Goal: Information Seeking & Learning: Learn about a topic

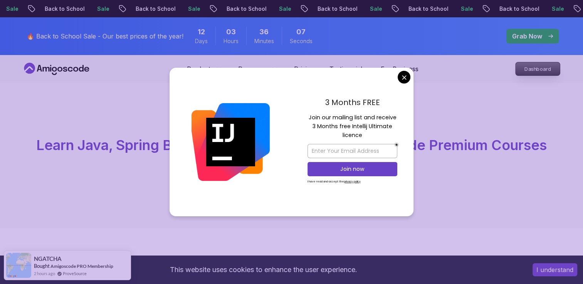
click at [532, 69] on p "Dashboard" at bounding box center [538, 68] width 44 height 13
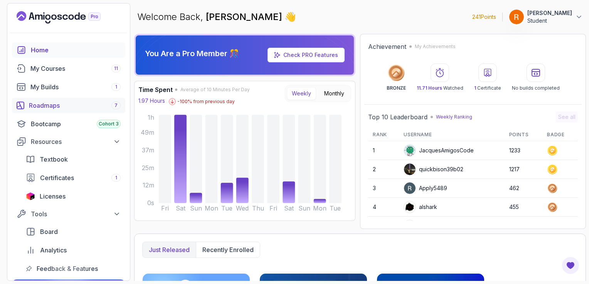
click at [103, 109] on div "Roadmaps 7" at bounding box center [75, 105] width 92 height 9
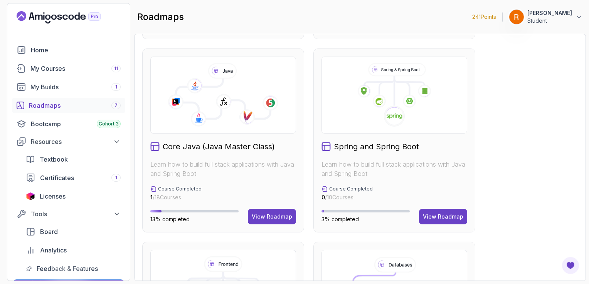
scroll to position [186, 0]
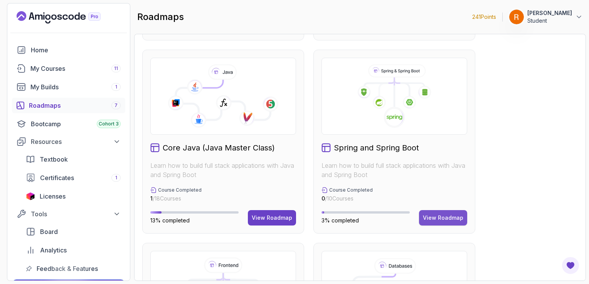
click at [449, 218] on div "View Roadmap" at bounding box center [443, 218] width 40 height 8
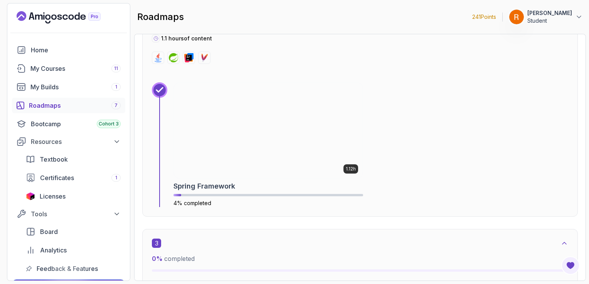
scroll to position [630, 0]
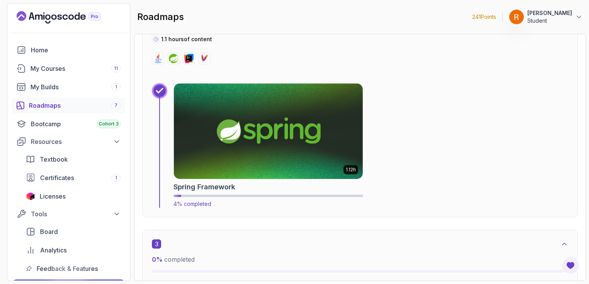
click at [278, 143] on img at bounding box center [268, 131] width 198 height 100
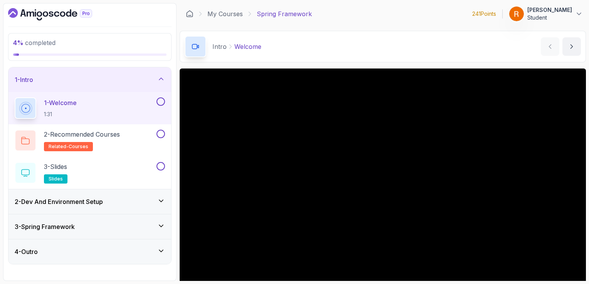
click at [100, 198] on h3 "2 - Dev And Environment Setup" at bounding box center [59, 201] width 88 height 9
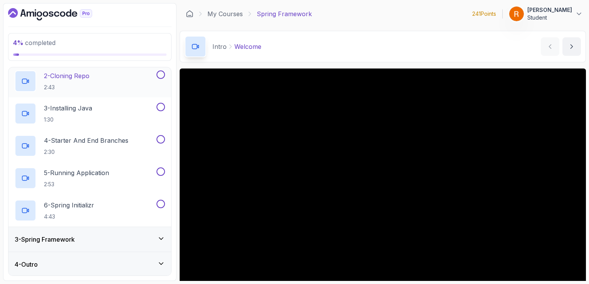
scroll to position [84, 0]
click at [87, 235] on div "3 - Spring Framework" at bounding box center [90, 239] width 150 height 9
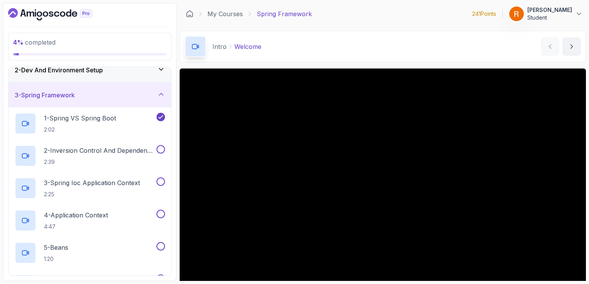
scroll to position [35, 0]
click at [96, 150] on p "2 - Inversion Control And Dependency Injection" at bounding box center [99, 149] width 111 height 9
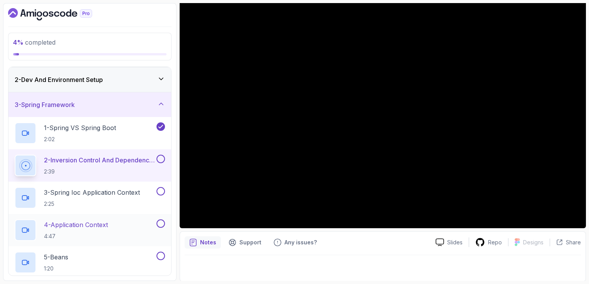
scroll to position [29, 0]
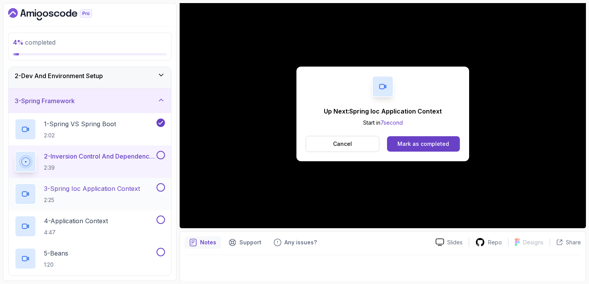
click at [108, 190] on p "3 - Spring Ioc Application Context" at bounding box center [92, 188] width 96 height 9
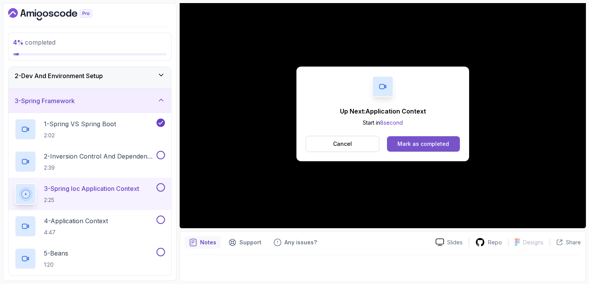
click at [440, 149] on button "Mark as completed" at bounding box center [423, 143] width 73 height 15
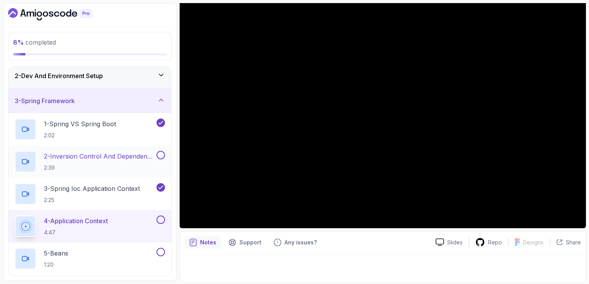
click at [162, 155] on button at bounding box center [160, 155] width 8 height 8
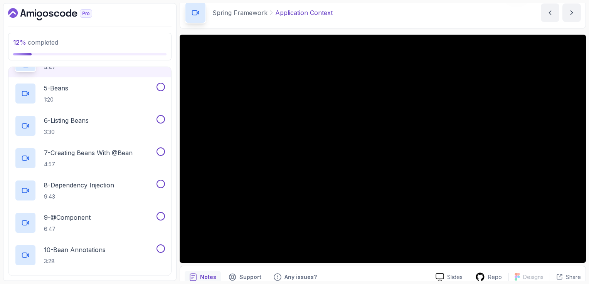
scroll to position [34, 0]
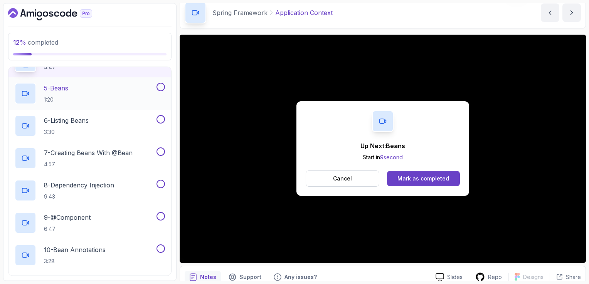
click at [113, 91] on div "5 - Beans 1:20" at bounding box center [85, 94] width 140 height 22
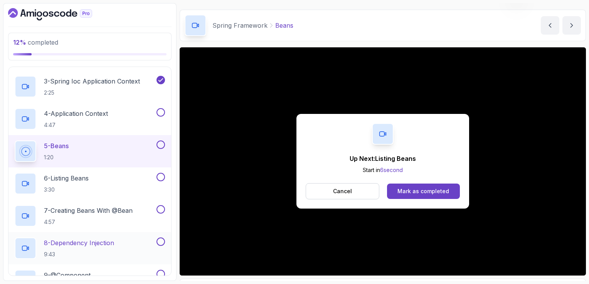
scroll to position [137, 0]
click at [94, 182] on div "6 - Listing Beans 3:30" at bounding box center [85, 183] width 140 height 22
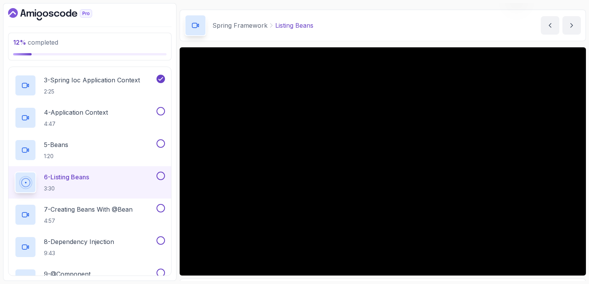
click at [264, 29] on p "Spring Framework" at bounding box center [239, 25] width 55 height 9
click at [107, 223] on p "4:57" at bounding box center [88, 221] width 89 height 8
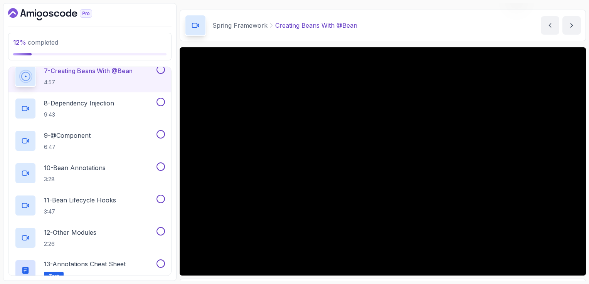
scroll to position [276, 0]
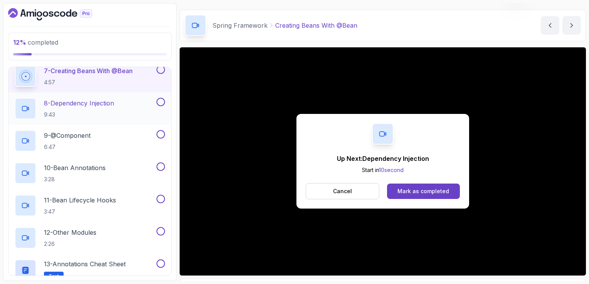
click at [131, 104] on div "8 - Dependency Injection 9:43" at bounding box center [85, 109] width 140 height 22
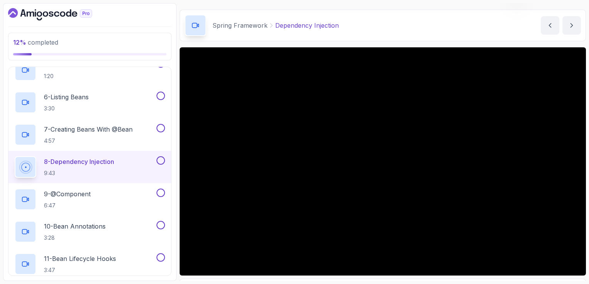
scroll to position [220, 0]
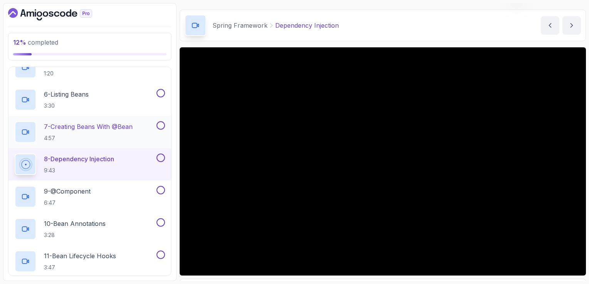
click at [160, 121] on button at bounding box center [160, 125] width 8 height 8
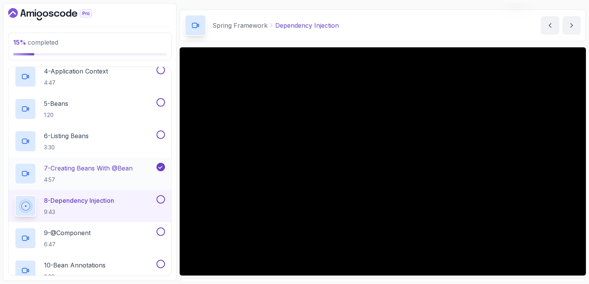
scroll to position [178, 0]
click at [160, 121] on div "5 - Beans 1:20" at bounding box center [89, 110] width 163 height 32
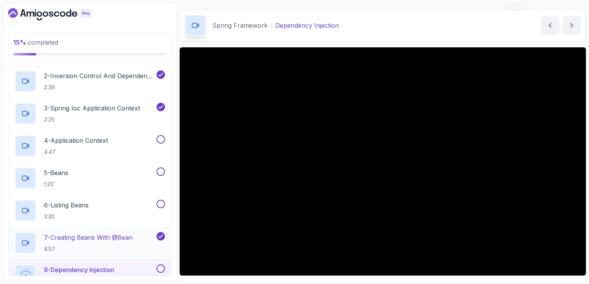
scroll to position [109, 0]
click at [160, 138] on button at bounding box center [160, 139] width 8 height 8
click at [160, 171] on button at bounding box center [160, 171] width 8 height 8
click at [162, 207] on button at bounding box center [160, 204] width 8 height 8
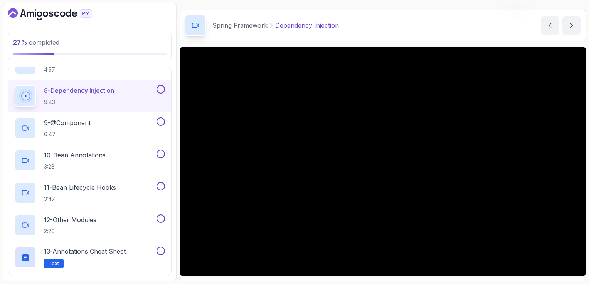
scroll to position [343, 0]
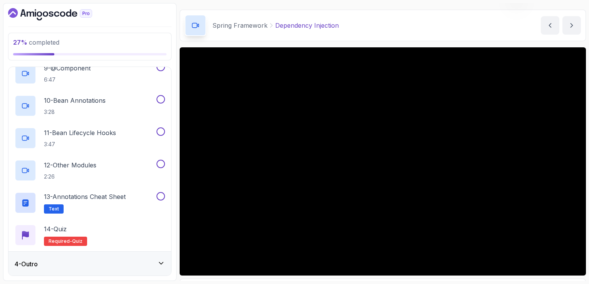
click at [154, 256] on div "4 - Outro" at bounding box center [89, 264] width 163 height 25
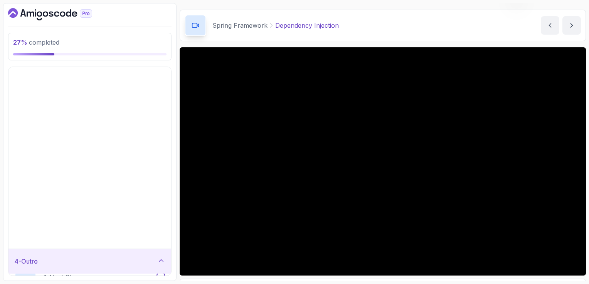
scroll to position [0, 0]
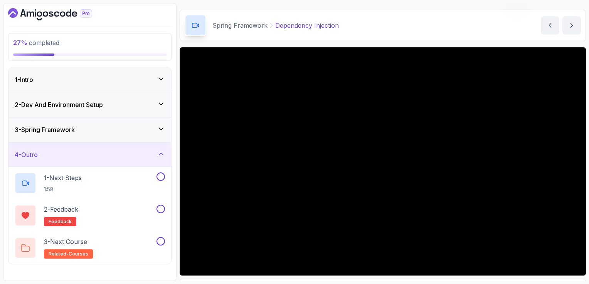
click at [159, 163] on div "4 - Outro" at bounding box center [89, 155] width 163 height 25
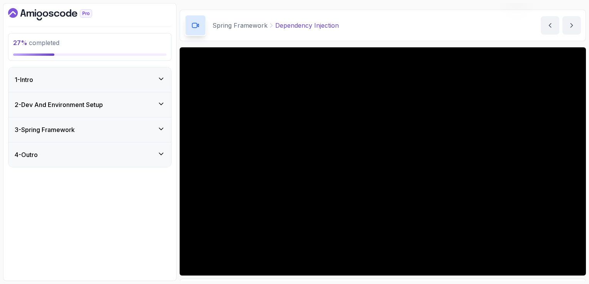
click at [153, 126] on div "3 - Spring Framework" at bounding box center [90, 129] width 150 height 9
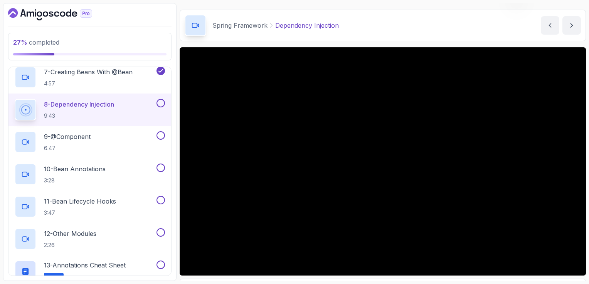
scroll to position [272, 0]
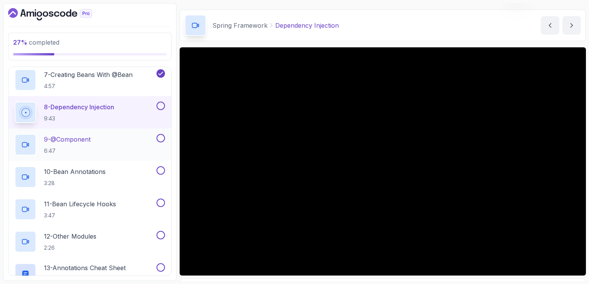
click at [84, 144] on h2 "9 - @Component 6:47" at bounding box center [67, 145] width 47 height 20
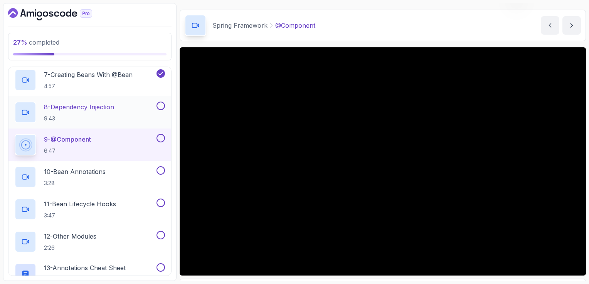
click at [160, 104] on button at bounding box center [160, 106] width 8 height 8
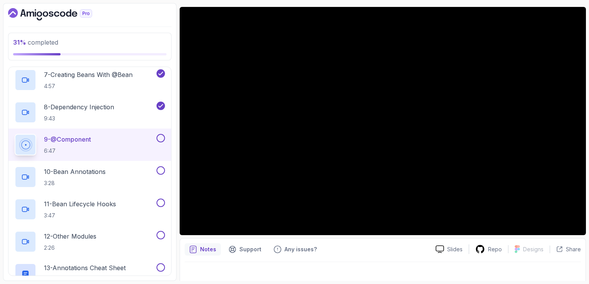
scroll to position [62, 0]
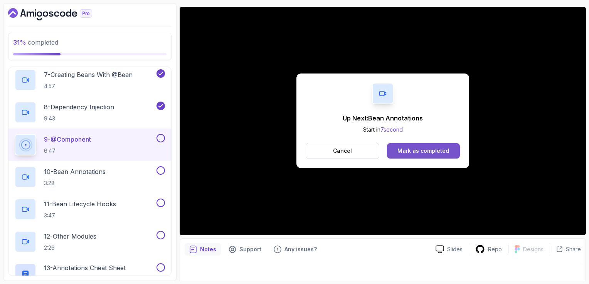
click at [444, 147] on div "Mark as completed" at bounding box center [423, 151] width 52 height 8
